Goal: Transaction & Acquisition: Download file/media

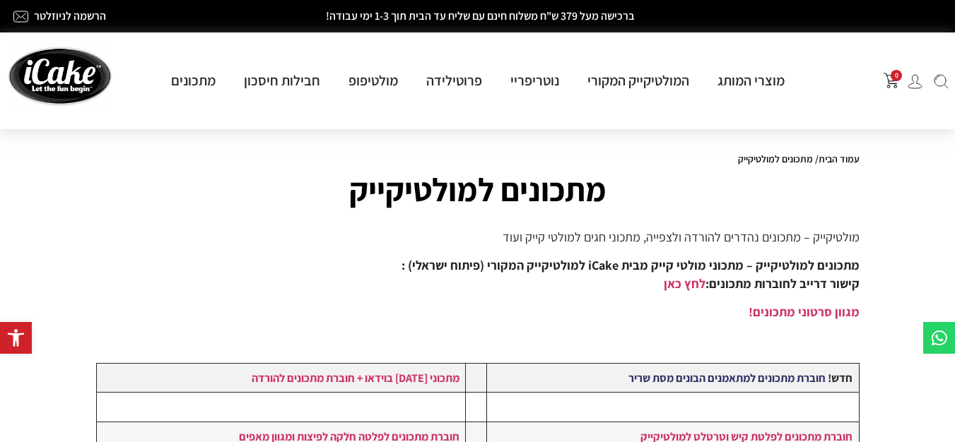
click at [664, 383] on strong "חוברת מתכונים למתאמנים הבונים מסת שריר" at bounding box center [726, 378] width 197 height 16
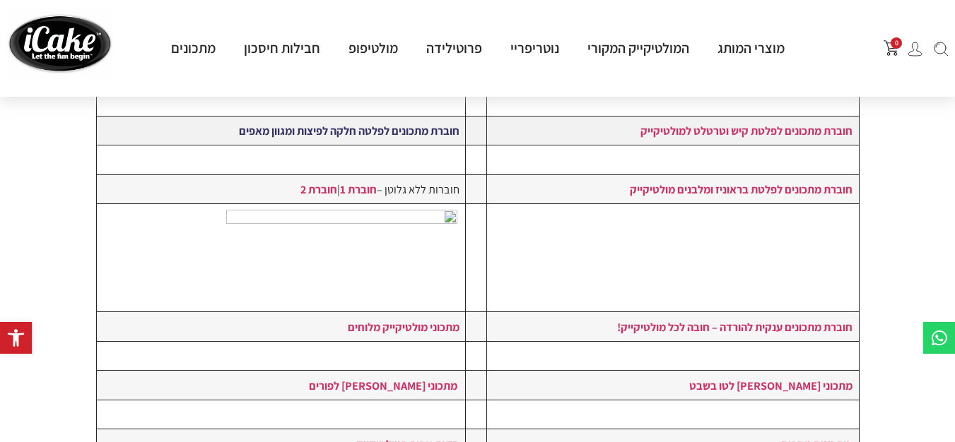
click at [380, 126] on strong "חוברת מתכונים לפלטה חלקה לפיצות ומגוון מאפים" at bounding box center [349, 131] width 221 height 16
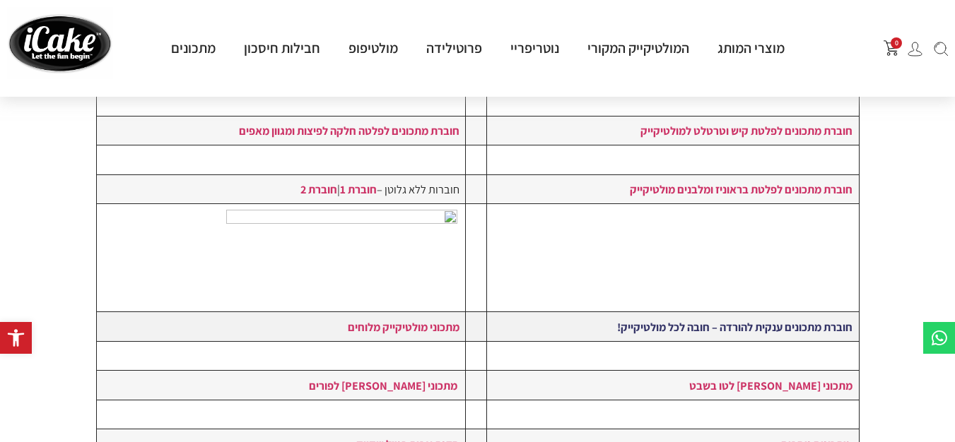
click at [719, 324] on strong "חוברת מתכונים ענקית להורדה – חובה לכל מולטיקייק!" at bounding box center [734, 327] width 235 height 16
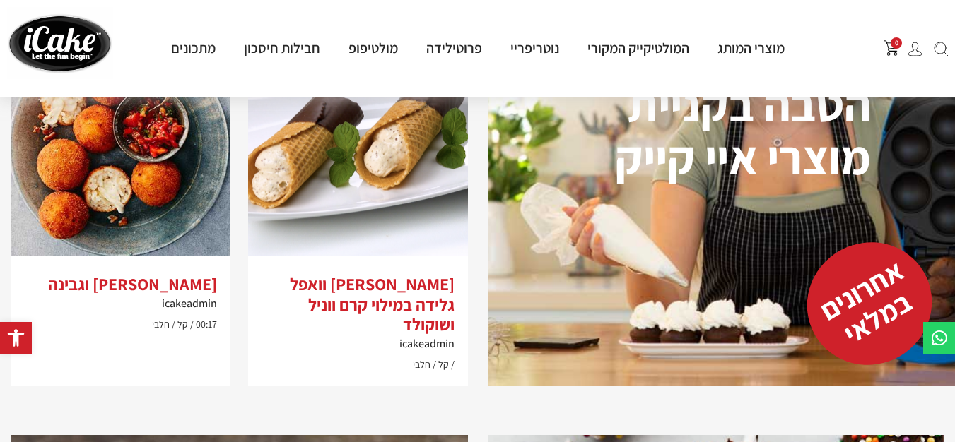
scroll to position [1838, 0]
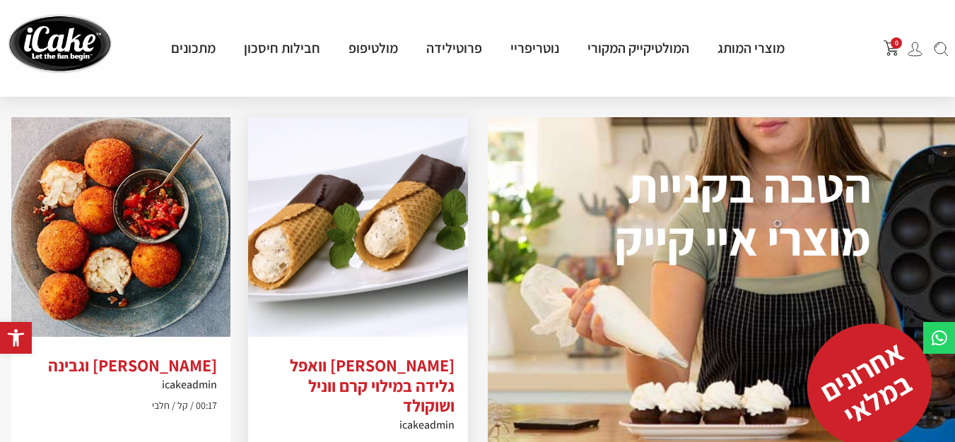
click at [308, 268] on img at bounding box center [357, 226] width 219 height 219
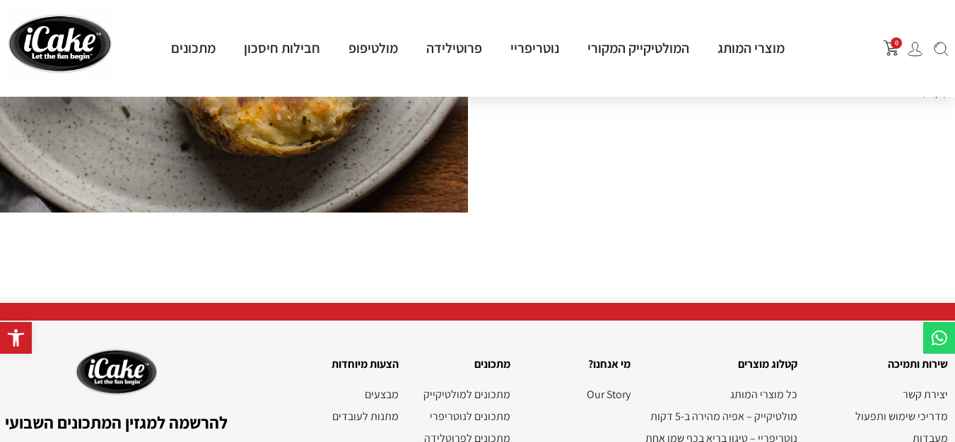
scroll to position [3823, 0]
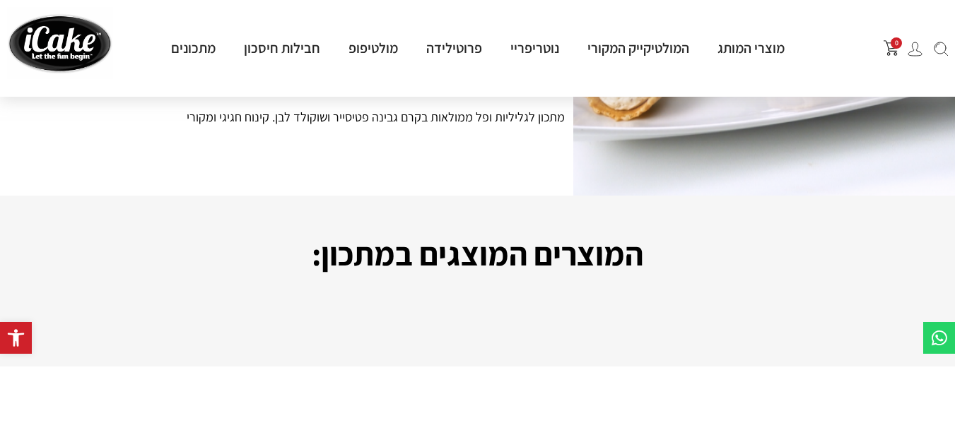
scroll to position [613, 0]
